Goal: Task Accomplishment & Management: Manage account settings

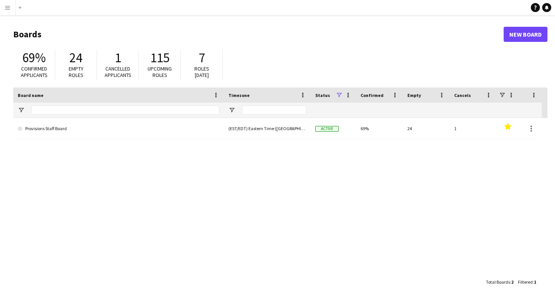
click at [6, 9] on app-icon "Menu" at bounding box center [8, 8] width 6 height 6
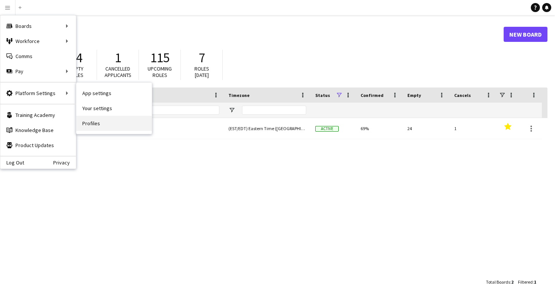
click at [99, 125] on link "Profiles" at bounding box center [114, 123] width 76 height 15
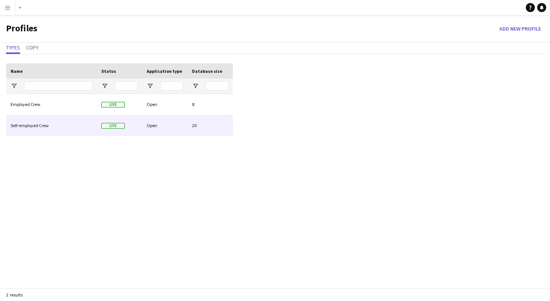
click at [173, 125] on div "Open" at bounding box center [164, 125] width 45 height 21
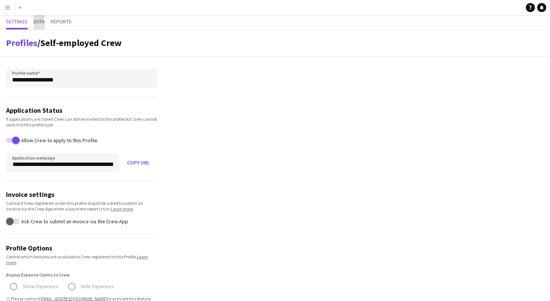
click at [42, 24] on span "Data" at bounding box center [39, 21] width 11 height 5
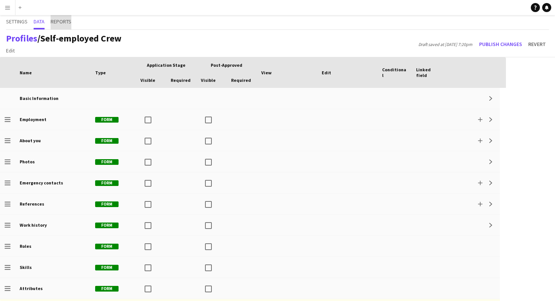
click at [58, 26] on span "Reports" at bounding box center [61, 22] width 21 height 14
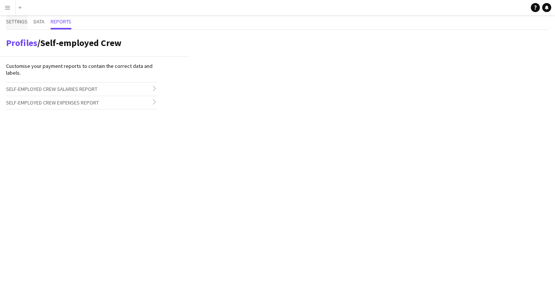
click at [18, 22] on span "Settings" at bounding box center [17, 21] width 22 height 5
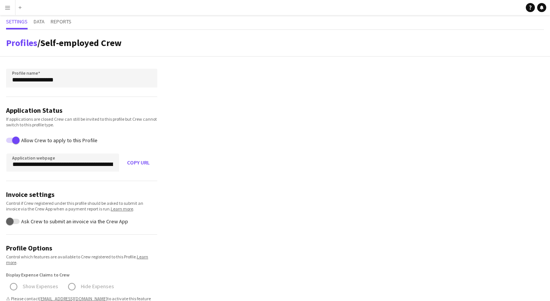
click at [8, 11] on button "Menu" at bounding box center [7, 7] width 15 height 15
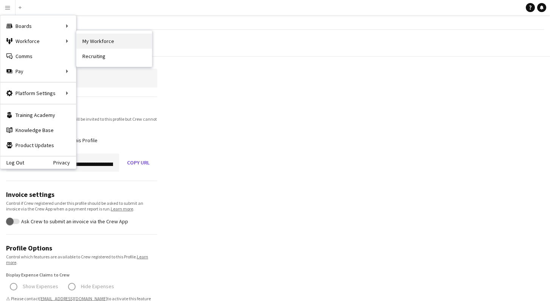
click at [99, 42] on link "My Workforce" at bounding box center [114, 41] width 76 height 15
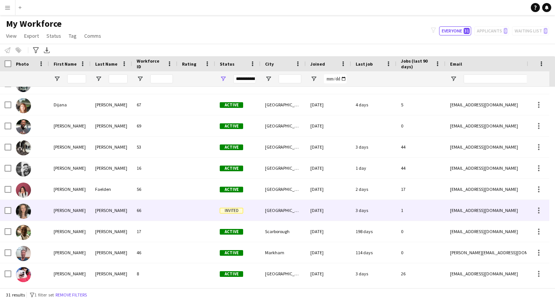
click at [190, 210] on div at bounding box center [197, 210] width 38 height 21
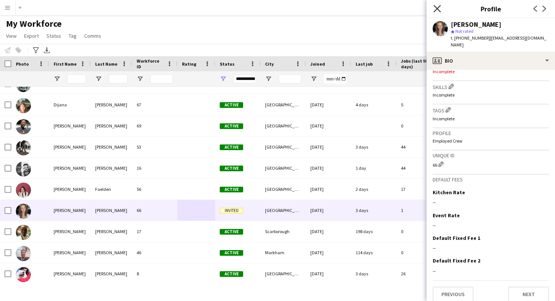
click at [438, 10] on icon at bounding box center [437, 8] width 7 height 7
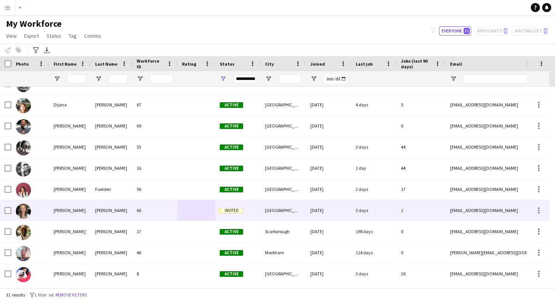
scroll to position [154, 0]
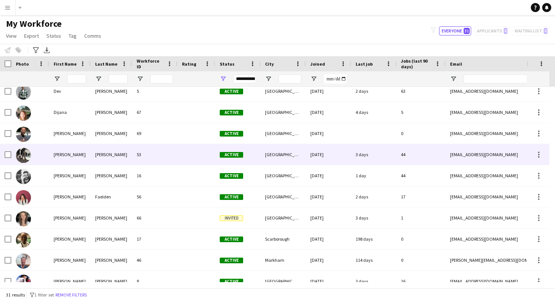
click at [159, 156] on div "53" at bounding box center [154, 154] width 45 height 21
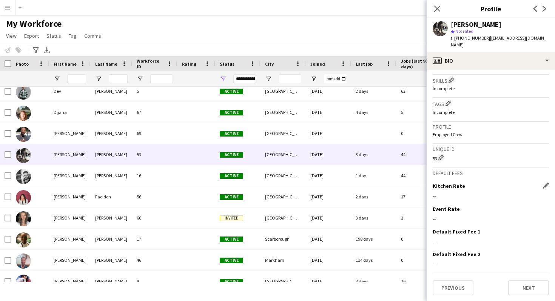
scroll to position [266, 0]
click at [436, 7] on icon at bounding box center [437, 8] width 7 height 7
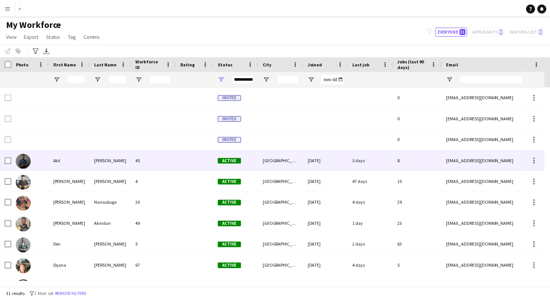
scroll to position [70, 0]
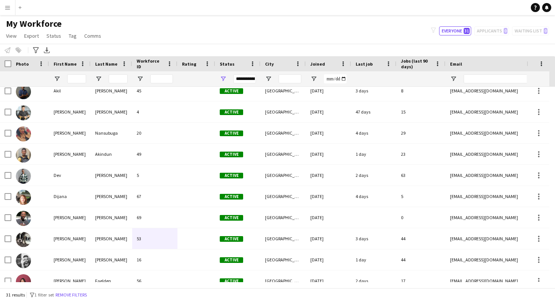
click at [8, 9] on app-icon "Menu" at bounding box center [8, 8] width 6 height 6
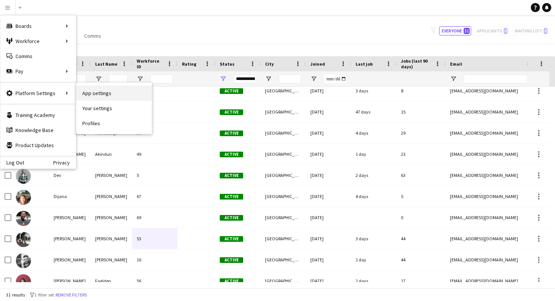
click at [98, 96] on link "App settings" at bounding box center [114, 93] width 76 height 15
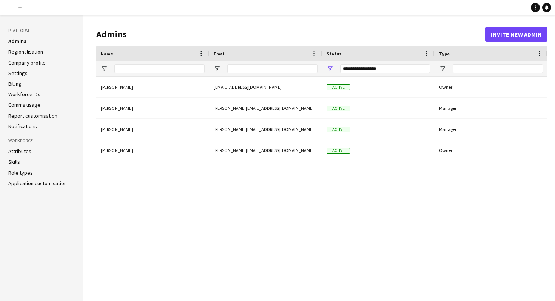
click at [25, 63] on link "Company profile" at bounding box center [26, 62] width 37 height 7
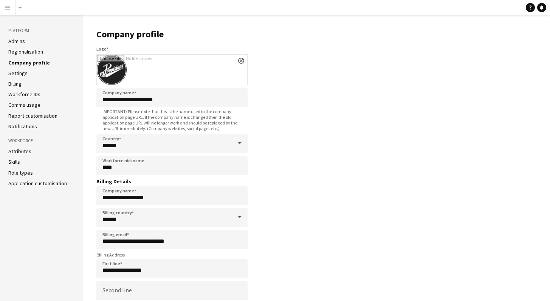
click at [14, 85] on link "Billing" at bounding box center [14, 83] width 13 height 7
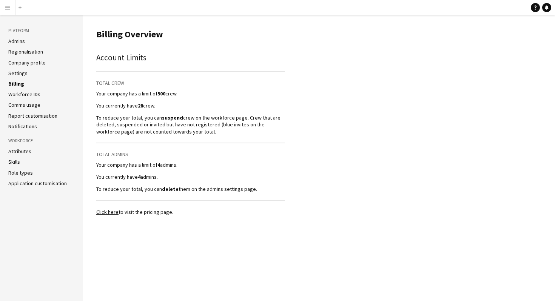
click at [17, 74] on link "Settings" at bounding box center [17, 73] width 19 height 7
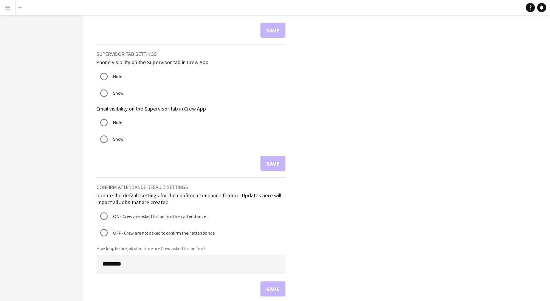
scroll to position [412, 0]
click at [9, 8] on app-icon "Menu" at bounding box center [8, 8] width 6 height 6
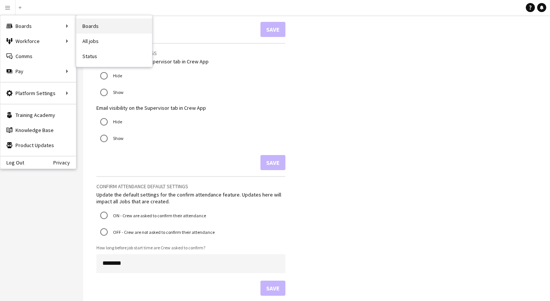
click at [86, 26] on link "Boards" at bounding box center [114, 26] width 76 height 15
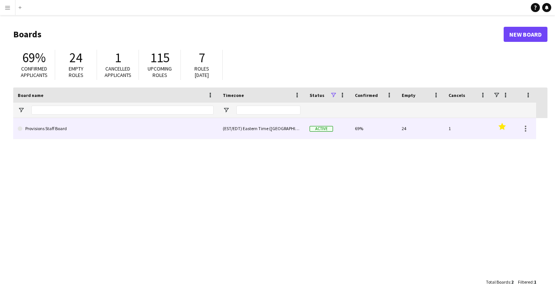
click at [55, 128] on link "Provisions Staff Board" at bounding box center [116, 128] width 196 height 21
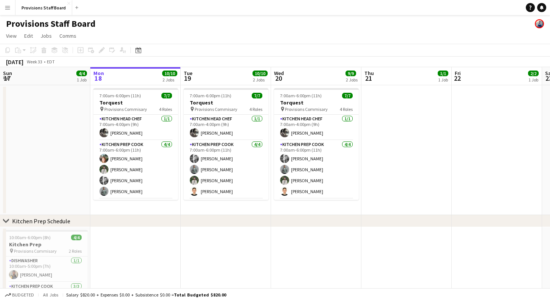
click at [8, 9] on app-icon "Menu" at bounding box center [8, 8] width 6 height 6
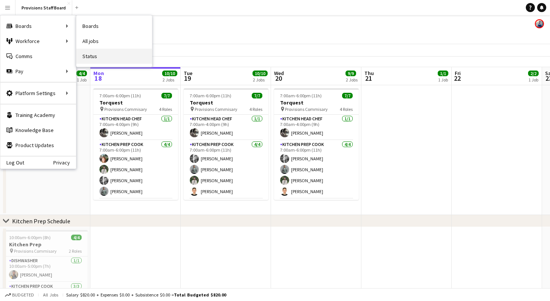
click at [91, 57] on link "Status" at bounding box center [114, 56] width 76 height 15
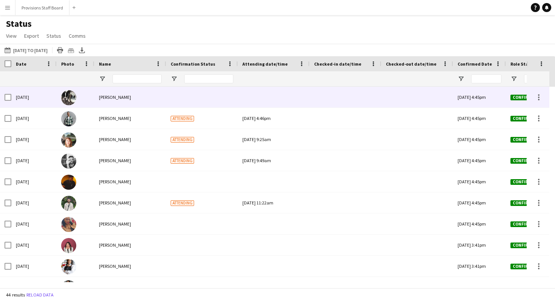
click at [144, 95] on div "[PERSON_NAME]" at bounding box center [130, 97] width 72 height 21
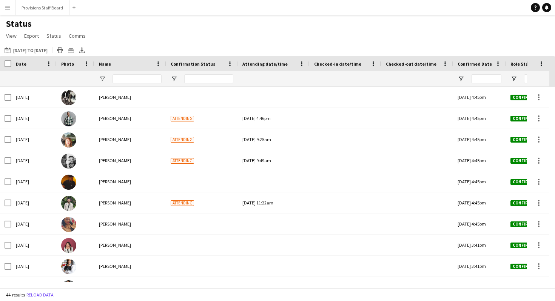
click at [8, 10] on app-icon "Menu" at bounding box center [8, 8] width 6 height 6
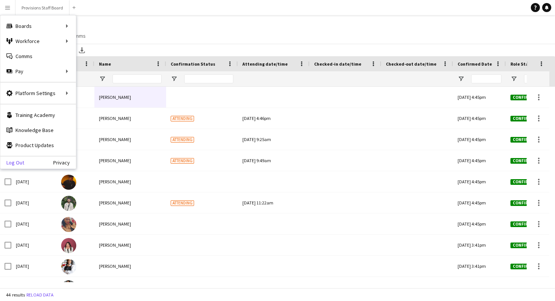
click at [22, 165] on link "Log Out" at bounding box center [12, 163] width 24 height 6
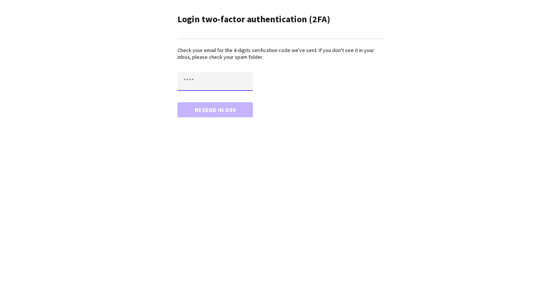
click at [183, 82] on input "text" at bounding box center [216, 81] width 76 height 19
type input "****"
click at [227, 111] on button "Confirm" at bounding box center [216, 109] width 76 height 15
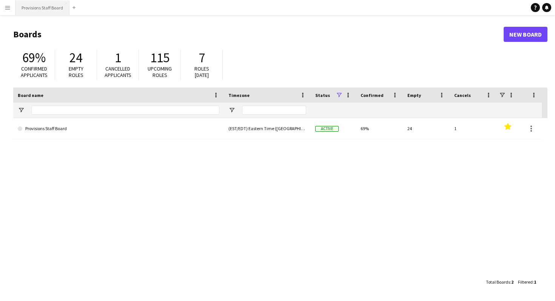
click at [43, 11] on button "Provisions Staff Board Close" at bounding box center [42, 7] width 54 height 15
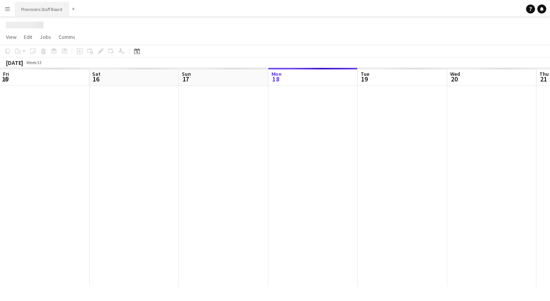
scroll to position [0, 181]
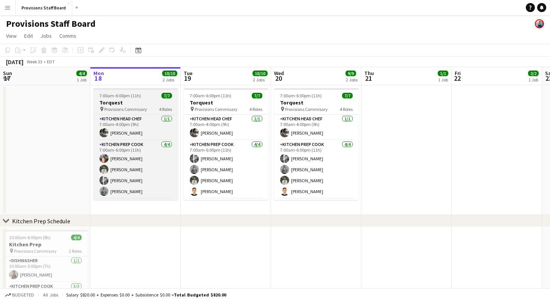
click at [139, 102] on h3 "Torquest" at bounding box center [135, 102] width 85 height 7
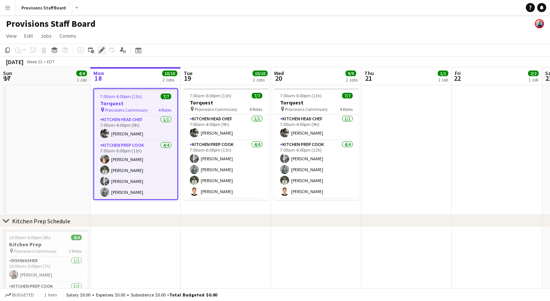
click at [99, 50] on icon "Edit" at bounding box center [102, 50] width 6 height 6
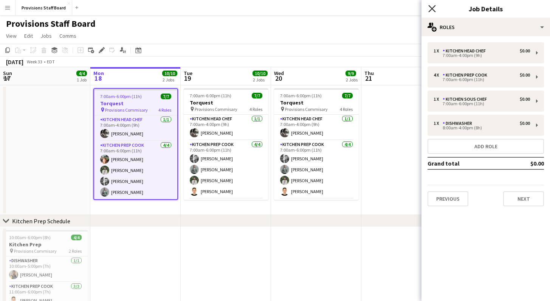
click at [430, 9] on icon "Close pop-in" at bounding box center [431, 8] width 7 height 7
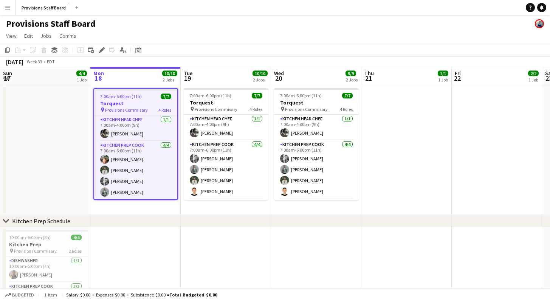
click at [250, 17] on div "Provisions Staff Board" at bounding box center [275, 22] width 550 height 14
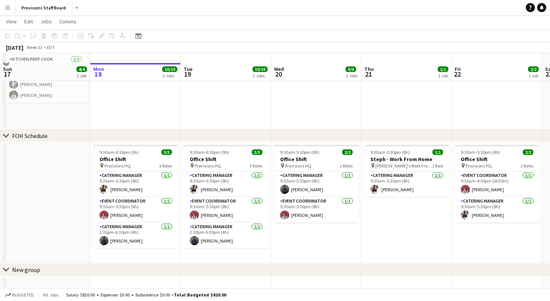
scroll to position [237, 0]
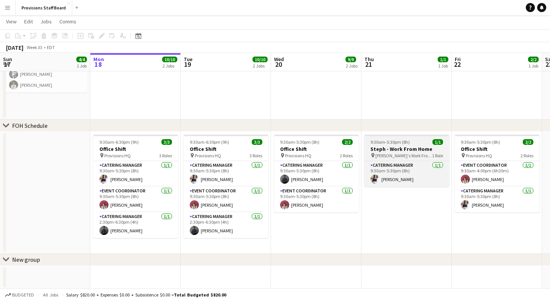
click at [399, 149] on h3 "Steph - Work From Home" at bounding box center [406, 149] width 85 height 7
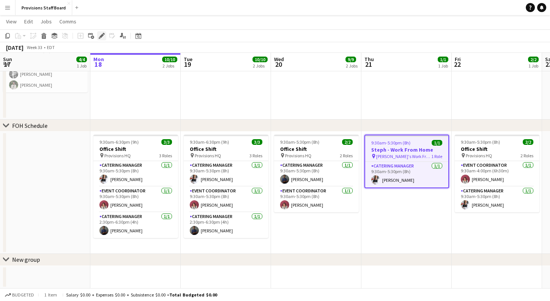
click at [102, 36] on icon at bounding box center [101, 36] width 4 height 4
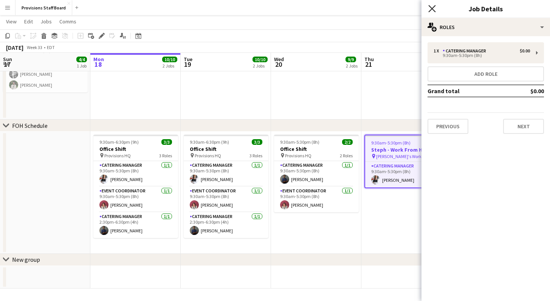
click at [433, 9] on icon "Close pop-in" at bounding box center [431, 8] width 7 height 7
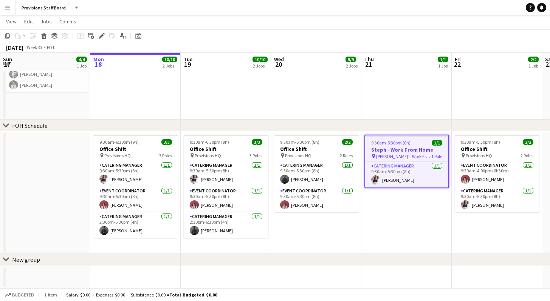
click at [398, 32] on app-toolbar "Copy Paste Paste Command V Paste with crew Command Shift V Paste linked Job [GE…" at bounding box center [275, 35] width 550 height 13
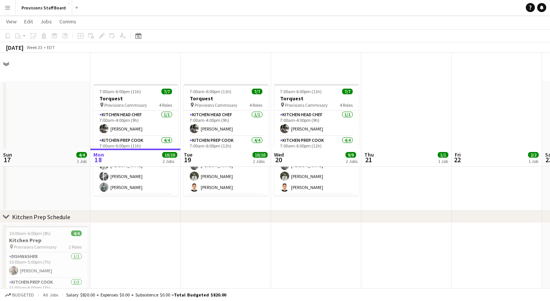
scroll to position [0, 0]
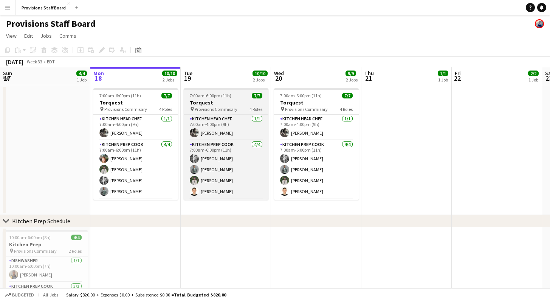
click at [227, 102] on h3 "Torquest" at bounding box center [226, 102] width 85 height 7
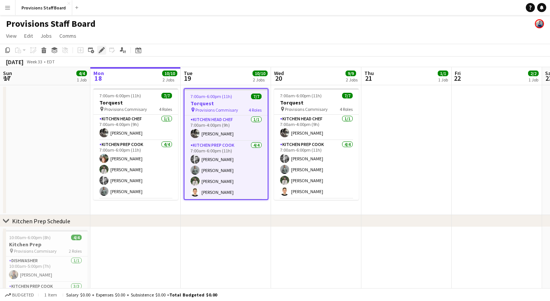
click at [99, 52] on icon "Edit" at bounding box center [102, 50] width 6 height 6
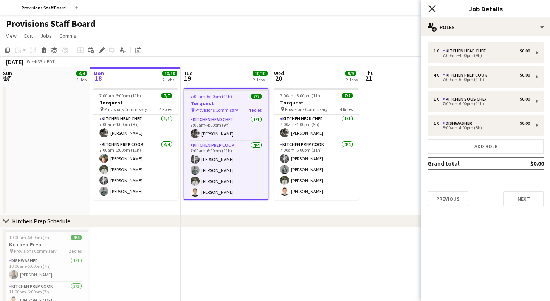
click at [430, 9] on icon "Close pop-in" at bounding box center [431, 8] width 7 height 7
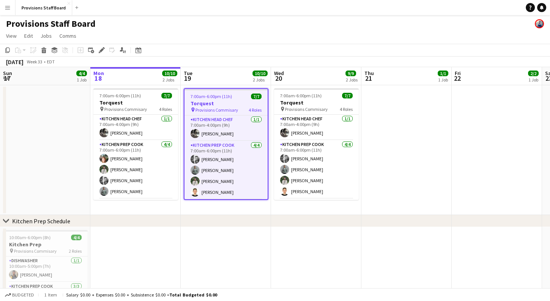
click at [329, 23] on div "Provisions Staff Board" at bounding box center [275, 22] width 550 height 14
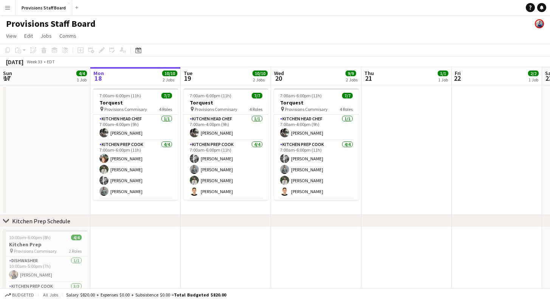
scroll to position [0, 181]
click at [8, 7] on app-icon "Menu" at bounding box center [8, 8] width 6 height 6
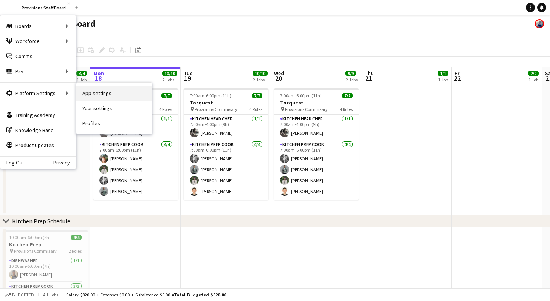
click at [91, 95] on link "App settings" at bounding box center [114, 93] width 76 height 15
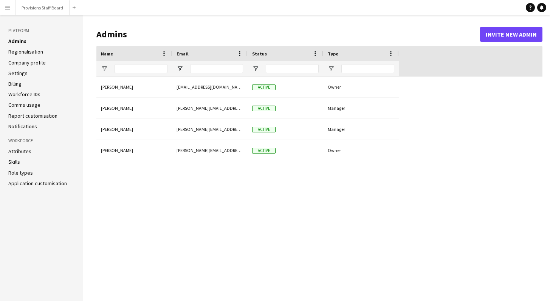
type input "**********"
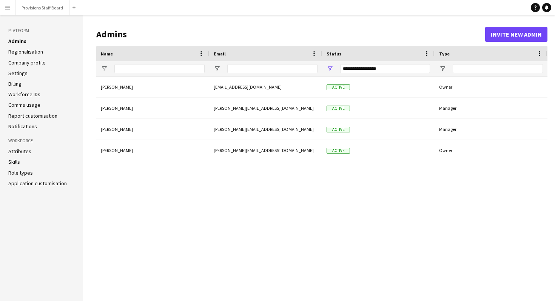
click at [19, 84] on link "Billing" at bounding box center [14, 83] width 13 height 7
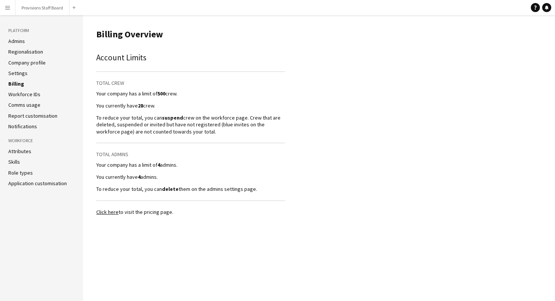
click at [28, 64] on link "Company profile" at bounding box center [26, 62] width 37 height 7
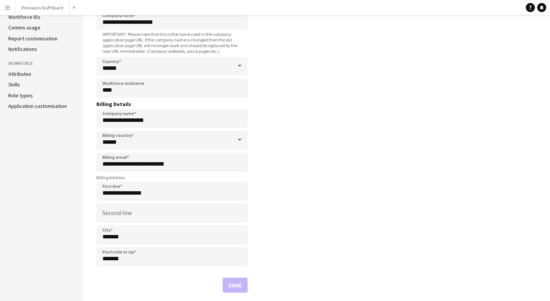
scroll to position [80, 0]
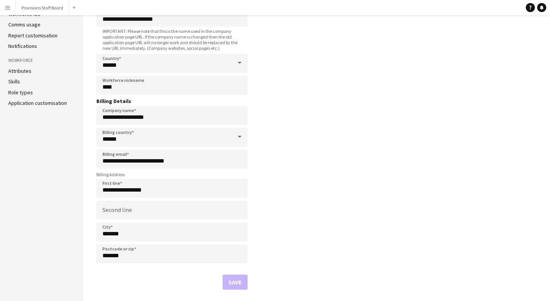
click at [14, 82] on link "Skills" at bounding box center [14, 81] width 12 height 7
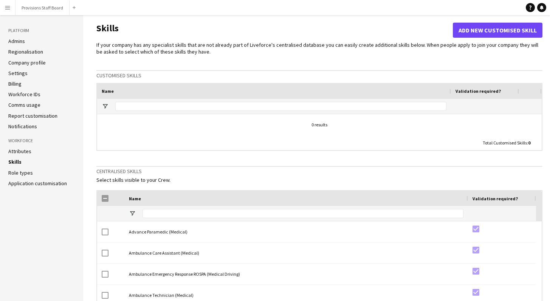
click at [21, 174] on link "Role types" at bounding box center [20, 173] width 25 height 7
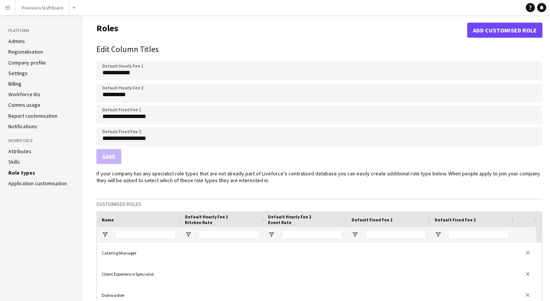
click at [23, 54] on link "Regionalisation" at bounding box center [25, 51] width 35 height 7
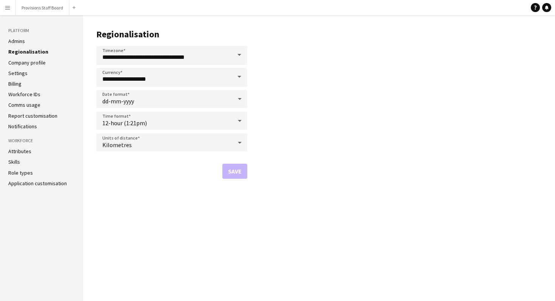
click at [21, 42] on link "Admins" at bounding box center [16, 41] width 17 height 7
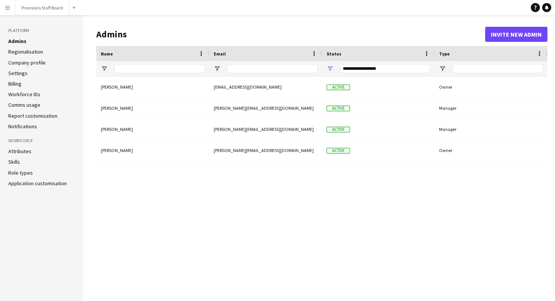
click at [9, 9] on app-icon "Menu" at bounding box center [8, 8] width 6 height 6
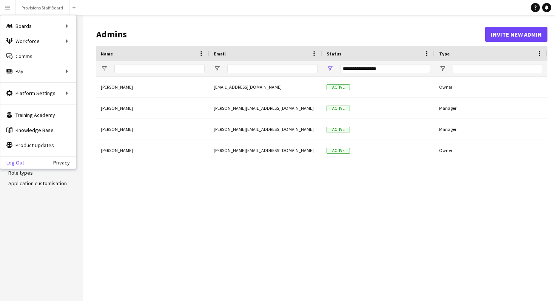
click at [17, 166] on div "Log Out Privacy" at bounding box center [38, 162] width 76 height 13
click at [19, 163] on link "Log Out" at bounding box center [12, 163] width 24 height 6
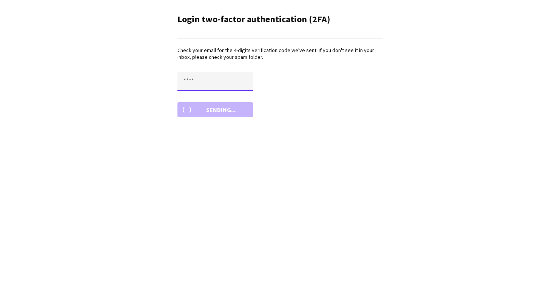
click at [187, 79] on input "text" at bounding box center [216, 81] width 76 height 19
type input "****"
click at [178, 102] on button "Confirm" at bounding box center [216, 109] width 76 height 15
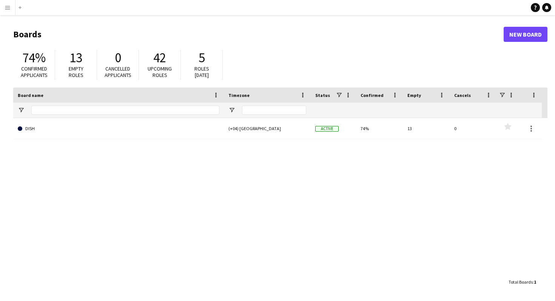
click at [7, 10] on app-icon "Menu" at bounding box center [8, 8] width 6 height 6
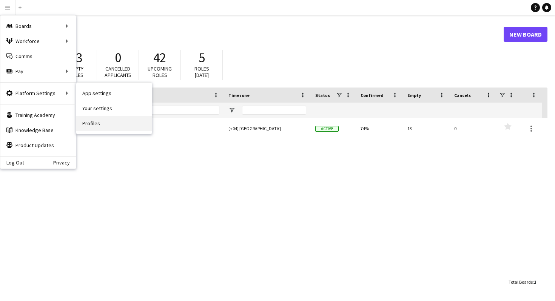
click at [97, 125] on link "Profiles" at bounding box center [114, 123] width 76 height 15
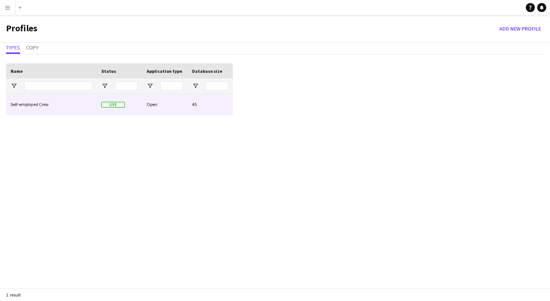
click at [155, 105] on div "Open" at bounding box center [164, 104] width 45 height 21
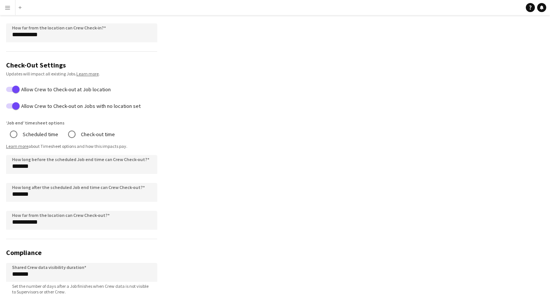
scroll to position [425, 0]
